Goal: Find specific page/section

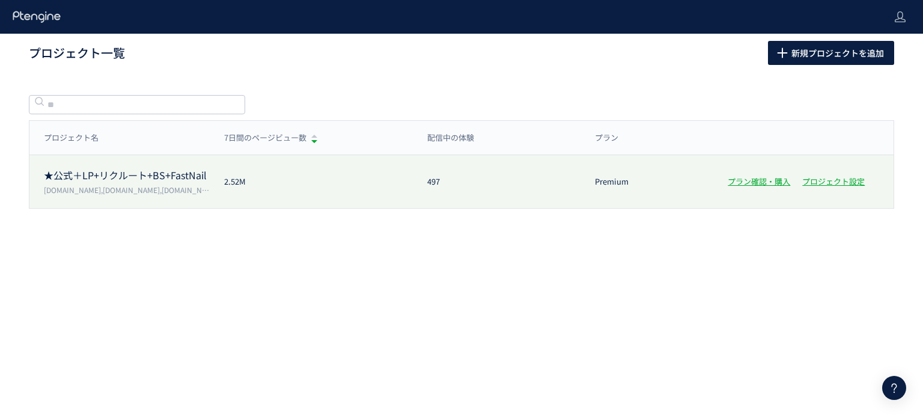
click at [316, 157] on div "★公式＋LP+リクルート+BS+FastNail [DOMAIN_NAME],[DOMAIN_NAME],[DOMAIN_NAME],[DOMAIN_NAME…" at bounding box center [461, 181] width 864 height 53
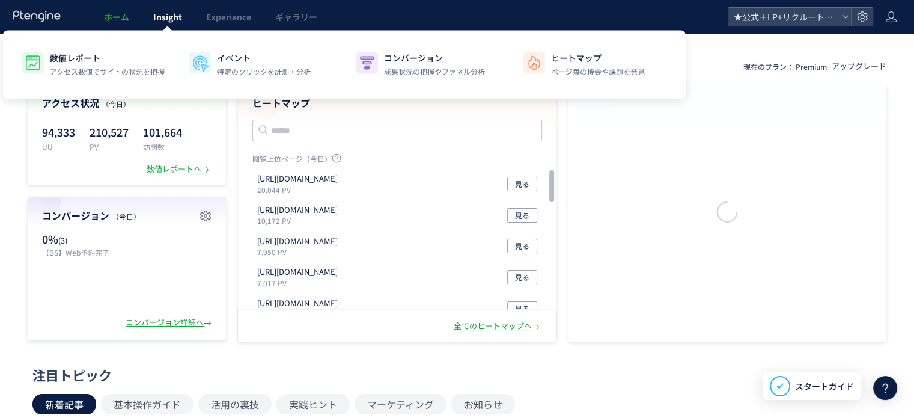
click at [161, 26] on link "Insight" at bounding box center [167, 17] width 53 height 34
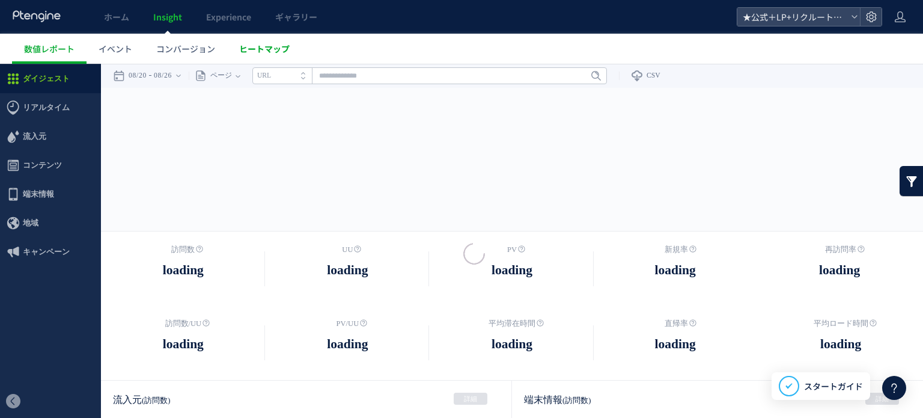
click at [273, 43] on div at bounding box center [461, 209] width 923 height 418
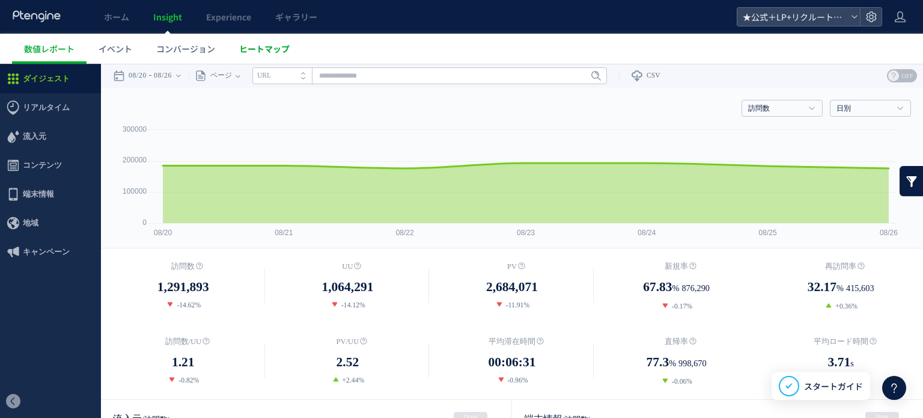
click at [274, 47] on span "ヒートマップ" at bounding box center [264, 49] width 50 height 12
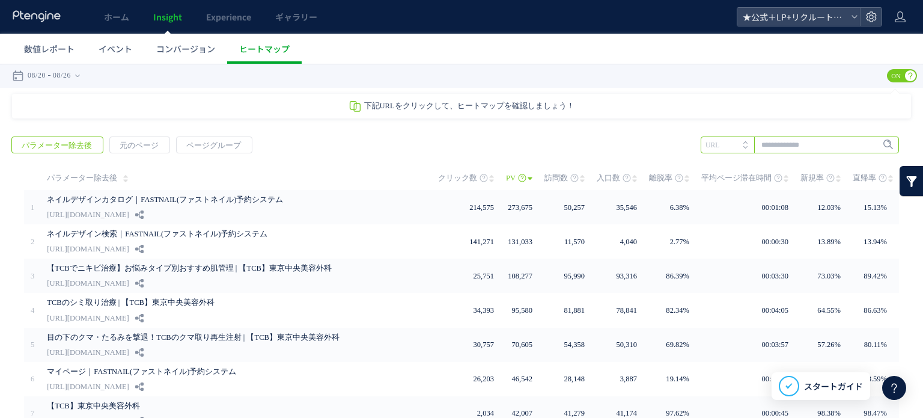
click at [825, 148] on input "text" at bounding box center [799, 144] width 198 height 17
paste input "**********"
type input "**********"
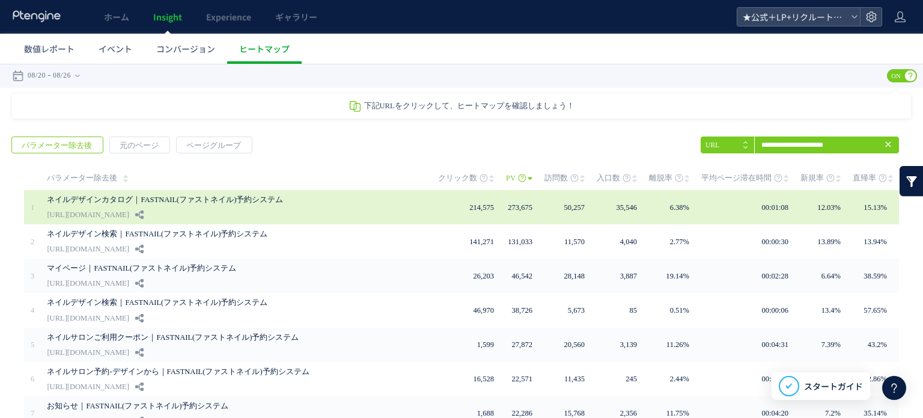
click at [173, 209] on div "ネイルデザインカタログ｜FASTNAIL(ファストネイル)予約システム [URL][DOMAIN_NAME]" at bounding box center [234, 207] width 374 height 34
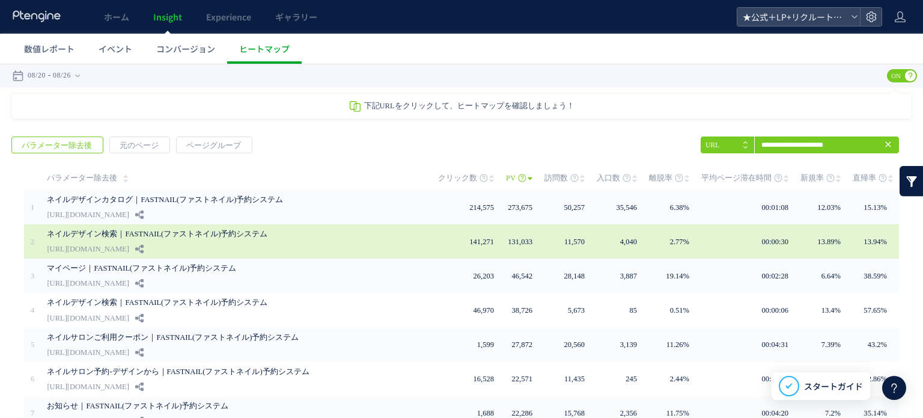
click at [258, 234] on link "ネイルデザイン検索｜FASTNAIL(ファストネイル)予約システム" at bounding box center [224, 233] width 354 height 14
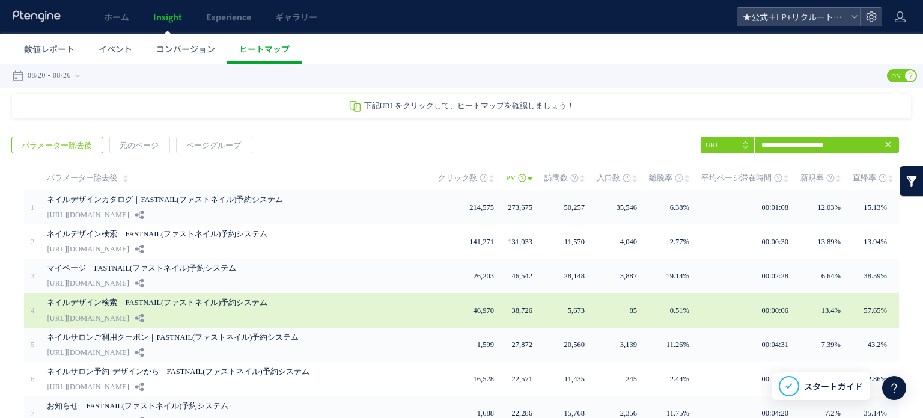
click at [88, 299] on link "ネイルデザイン検索｜FASTNAIL(ファストネイル)予約システム" at bounding box center [224, 302] width 354 height 14
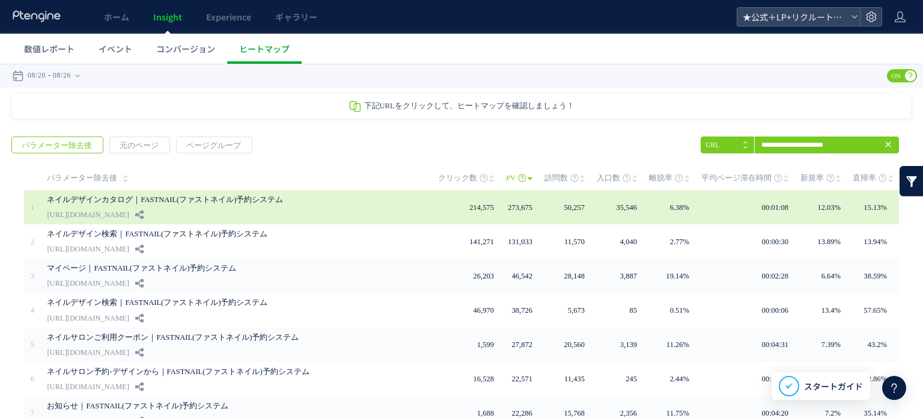
click at [203, 207] on div "ネイルデザインカタログ｜FASTNAIL(ファストネイル)予約システム [URL][DOMAIN_NAME]" at bounding box center [234, 207] width 374 height 34
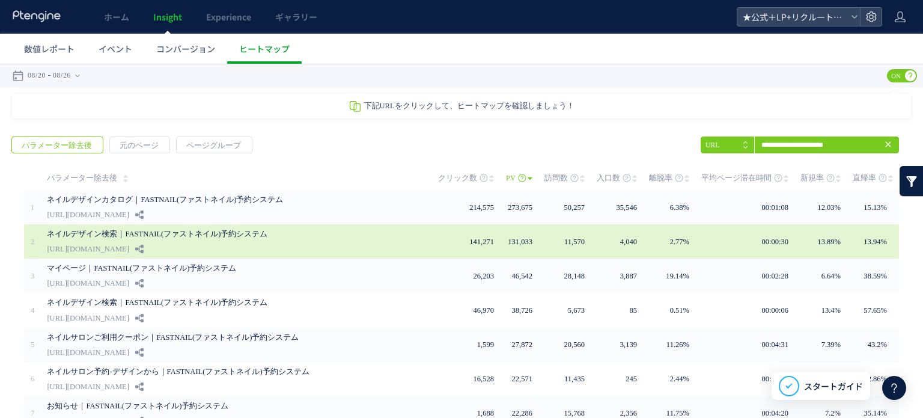
click at [136, 237] on link "ネイルデザイン検索｜FASTNAIL(ファストネイル)予約システム" at bounding box center [224, 233] width 354 height 14
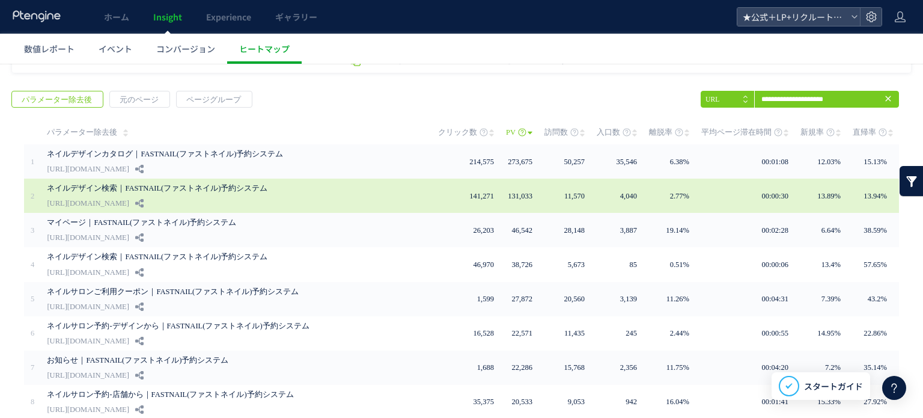
scroll to position [52, 0]
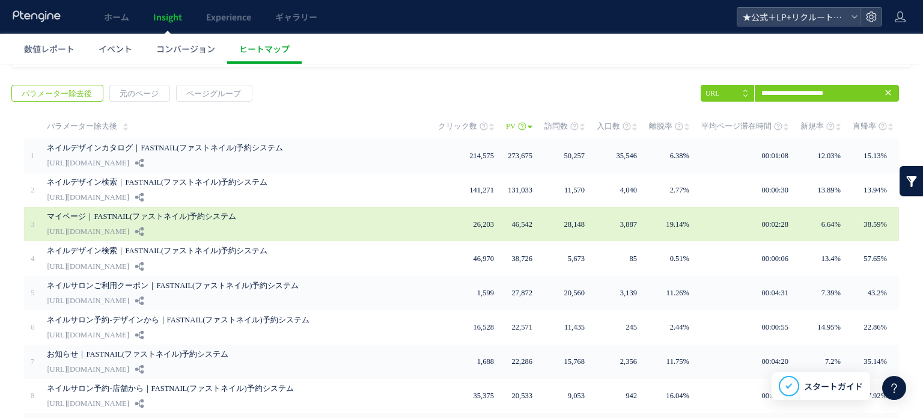
click at [242, 232] on div "マイページ｜FASTNAIL(ファストネイル)予約システム [URL][DOMAIN_NAME]" at bounding box center [234, 224] width 374 height 34
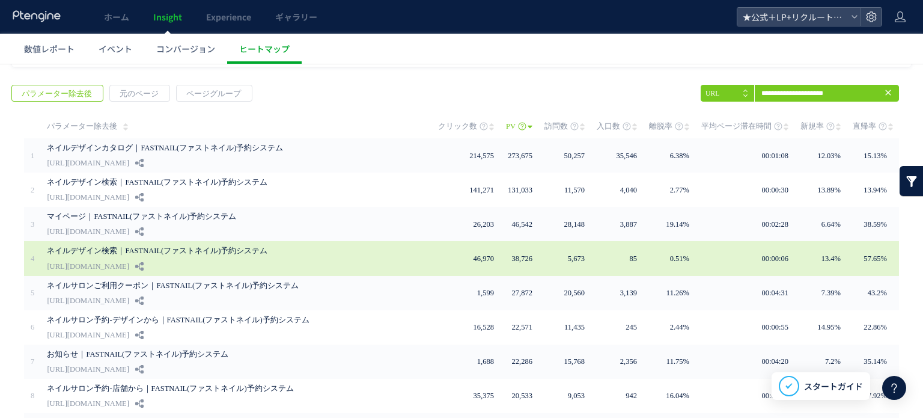
click at [247, 257] on div "ネイルデザイン検索｜FASTNAIL(ファストネイル)予約システム [URL][DOMAIN_NAME]" at bounding box center [234, 258] width 374 height 34
